Goal: Find specific page/section: Find specific page/section

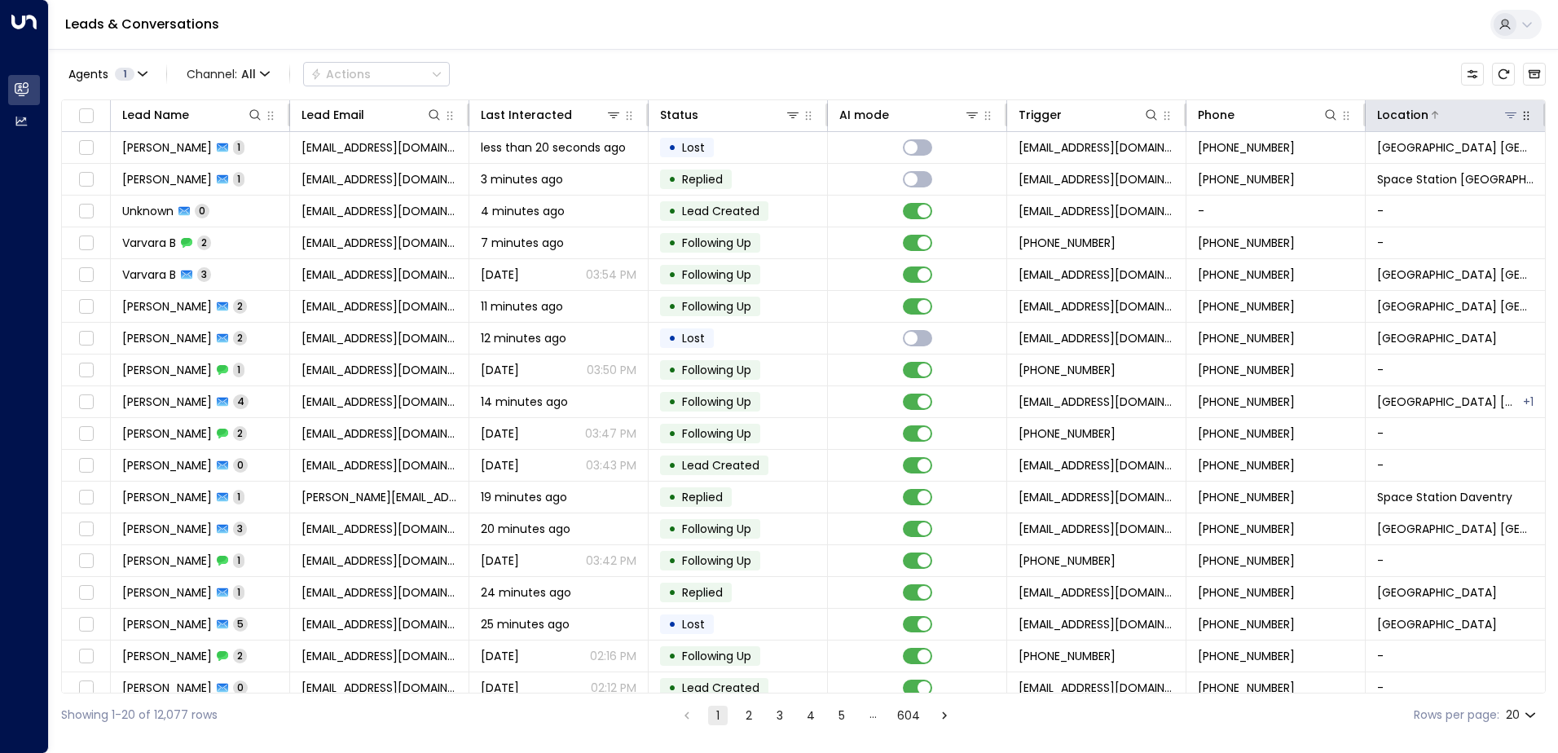
click at [1505, 116] on icon at bounding box center [1510, 115] width 11 height 6
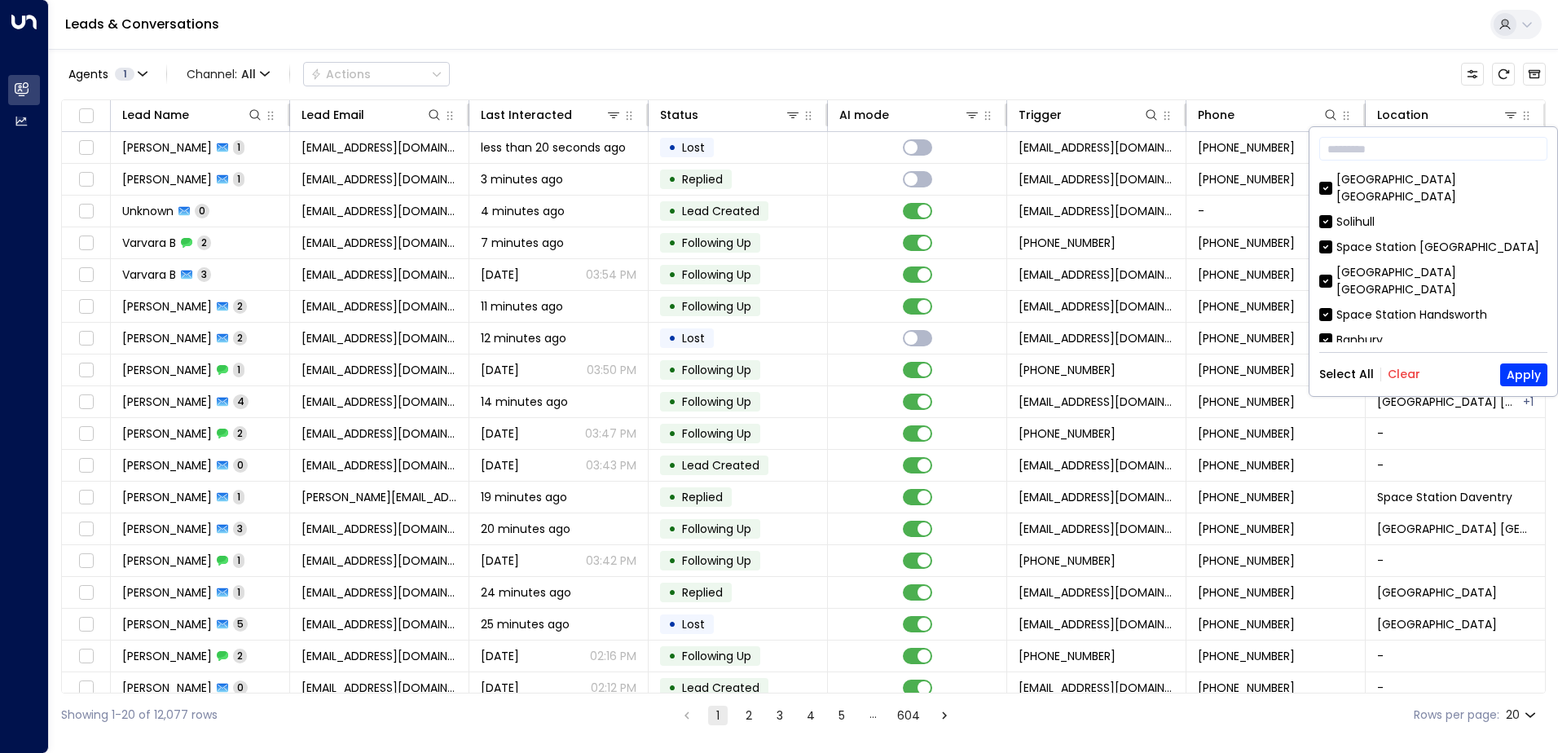
click at [1400, 373] on button "Clear" at bounding box center [1404, 374] width 33 height 13
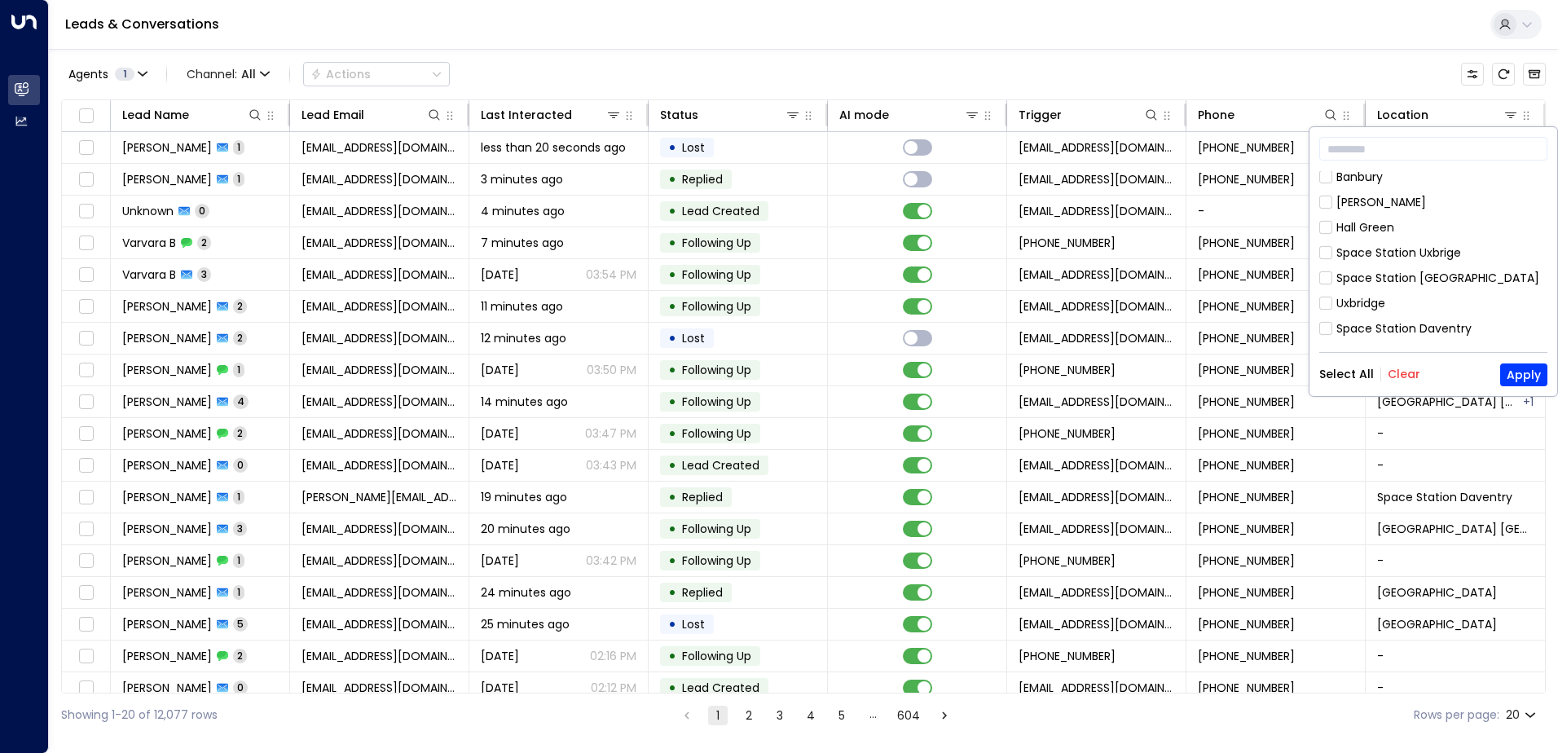
scroll to position [244, 0]
click at [1333, 332] on div "[GEOGRAPHIC_DATA] [GEOGRAPHIC_DATA]" at bounding box center [1433, 349] width 228 height 34
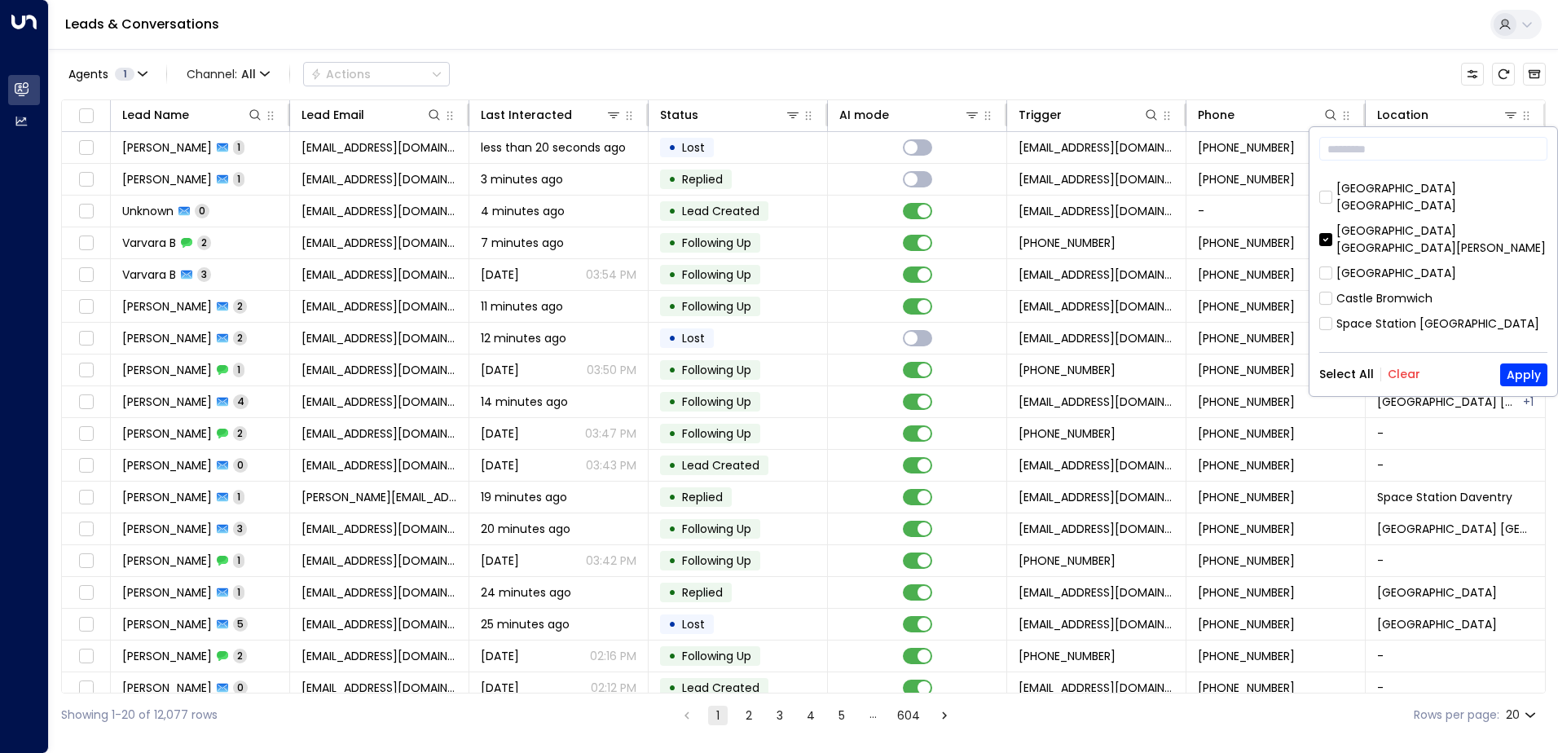
scroll to position [570, 0]
click at [1519, 376] on button "Apply" at bounding box center [1523, 374] width 47 height 23
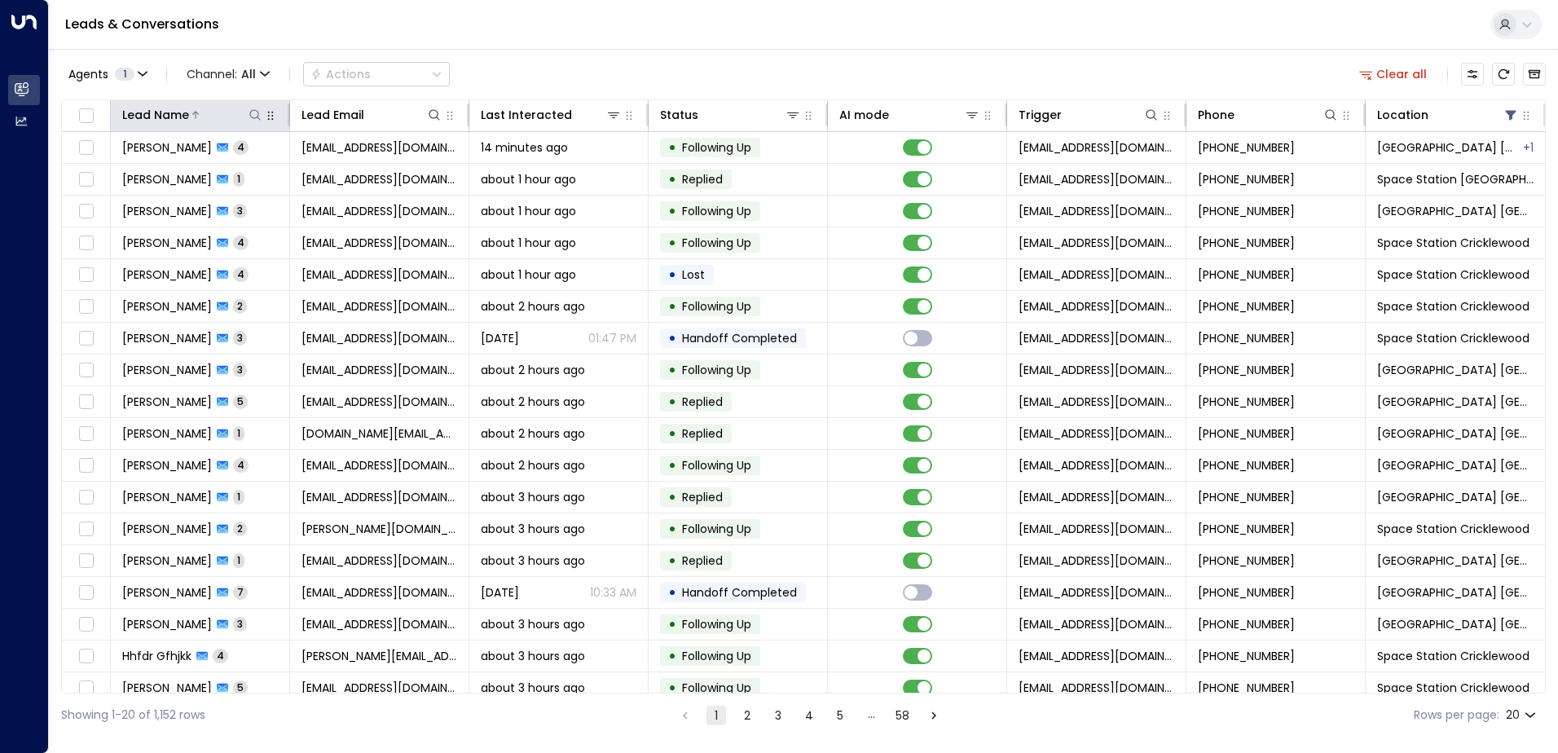
click at [253, 117] on icon at bounding box center [255, 114] width 13 height 13
type input "******"
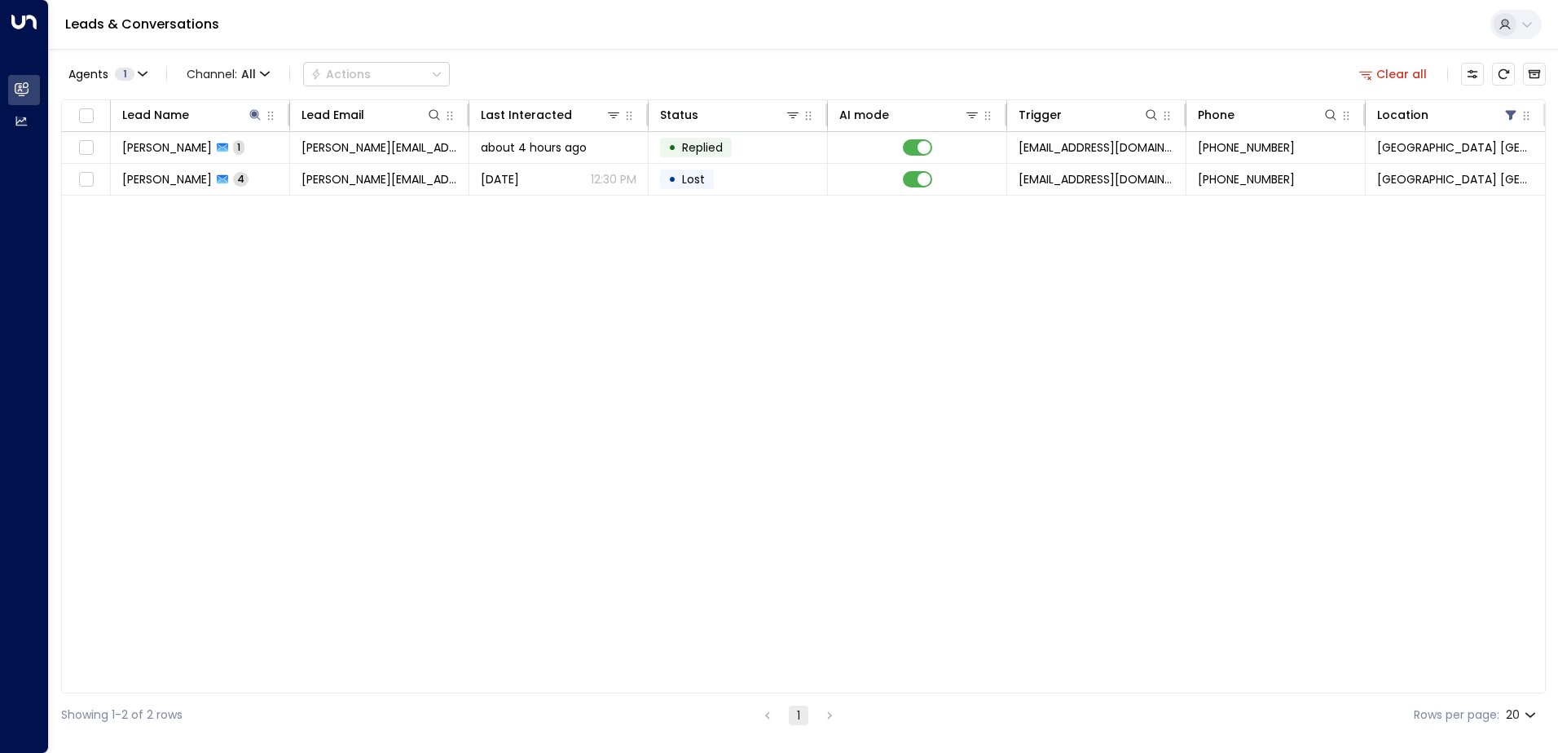
click at [579, 84] on div "Agents 1 Channel: All Actions Clear all" at bounding box center [803, 74] width 1485 height 34
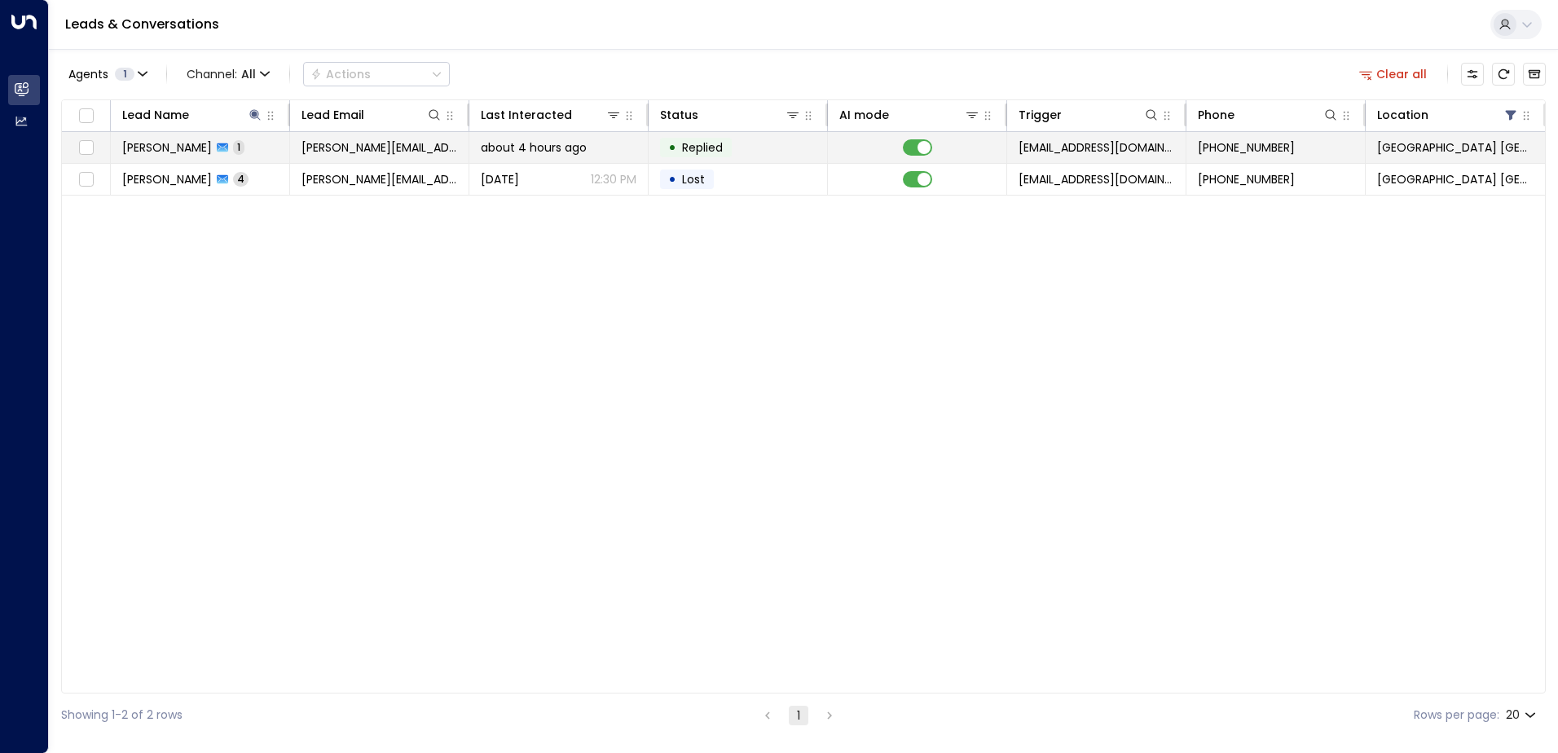
click at [320, 149] on span "[PERSON_NAME][EMAIL_ADDRESS][DOMAIN_NAME]" at bounding box center [380, 147] width 156 height 16
